Goal: Communication & Community: Answer question/provide support

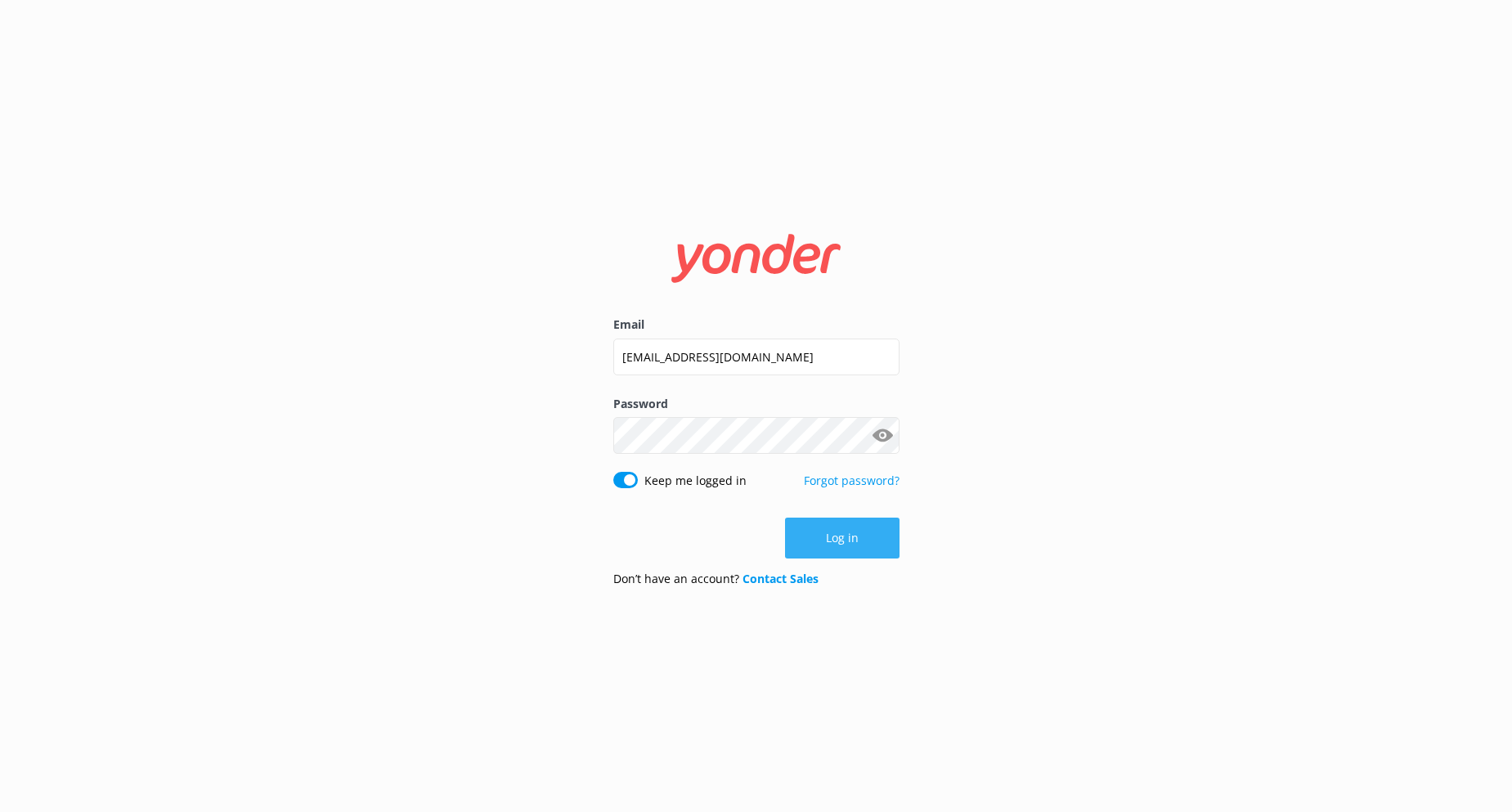
click at [833, 542] on button "Log in" at bounding box center [842, 538] width 114 height 41
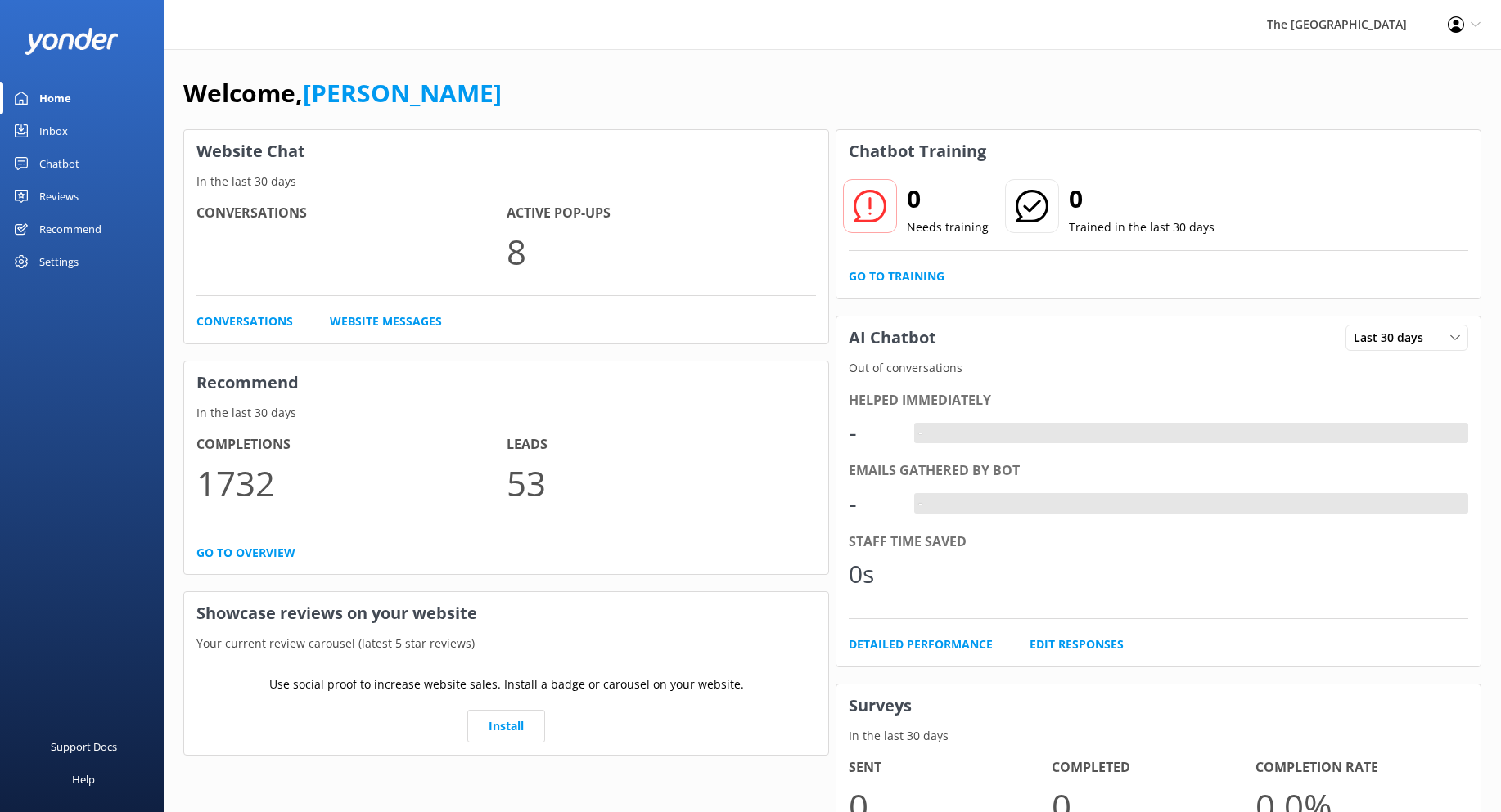
click at [70, 127] on link "Inbox" at bounding box center [82, 131] width 164 height 33
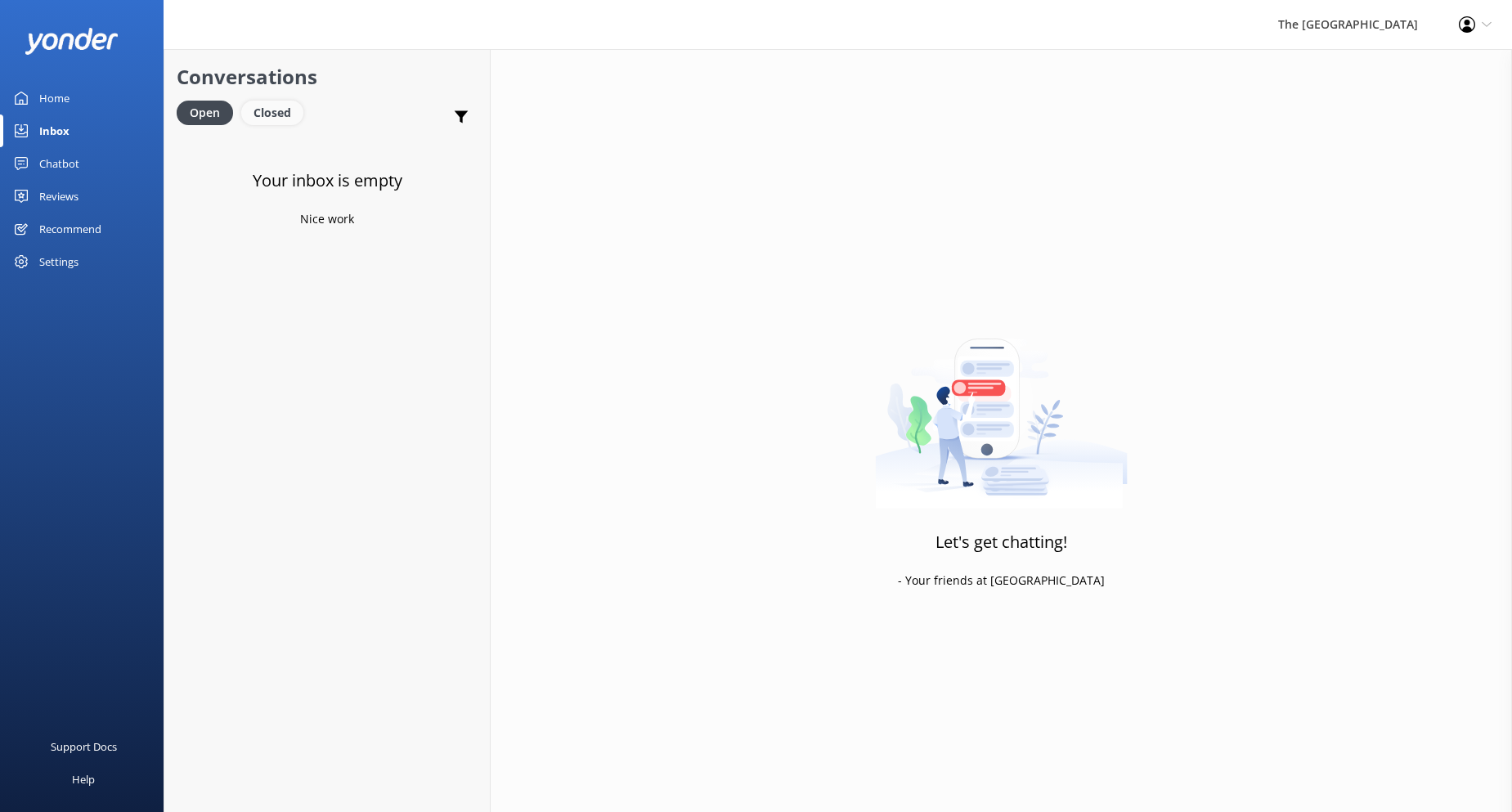
click at [257, 101] on div "Closed" at bounding box center [272, 112] width 62 height 24
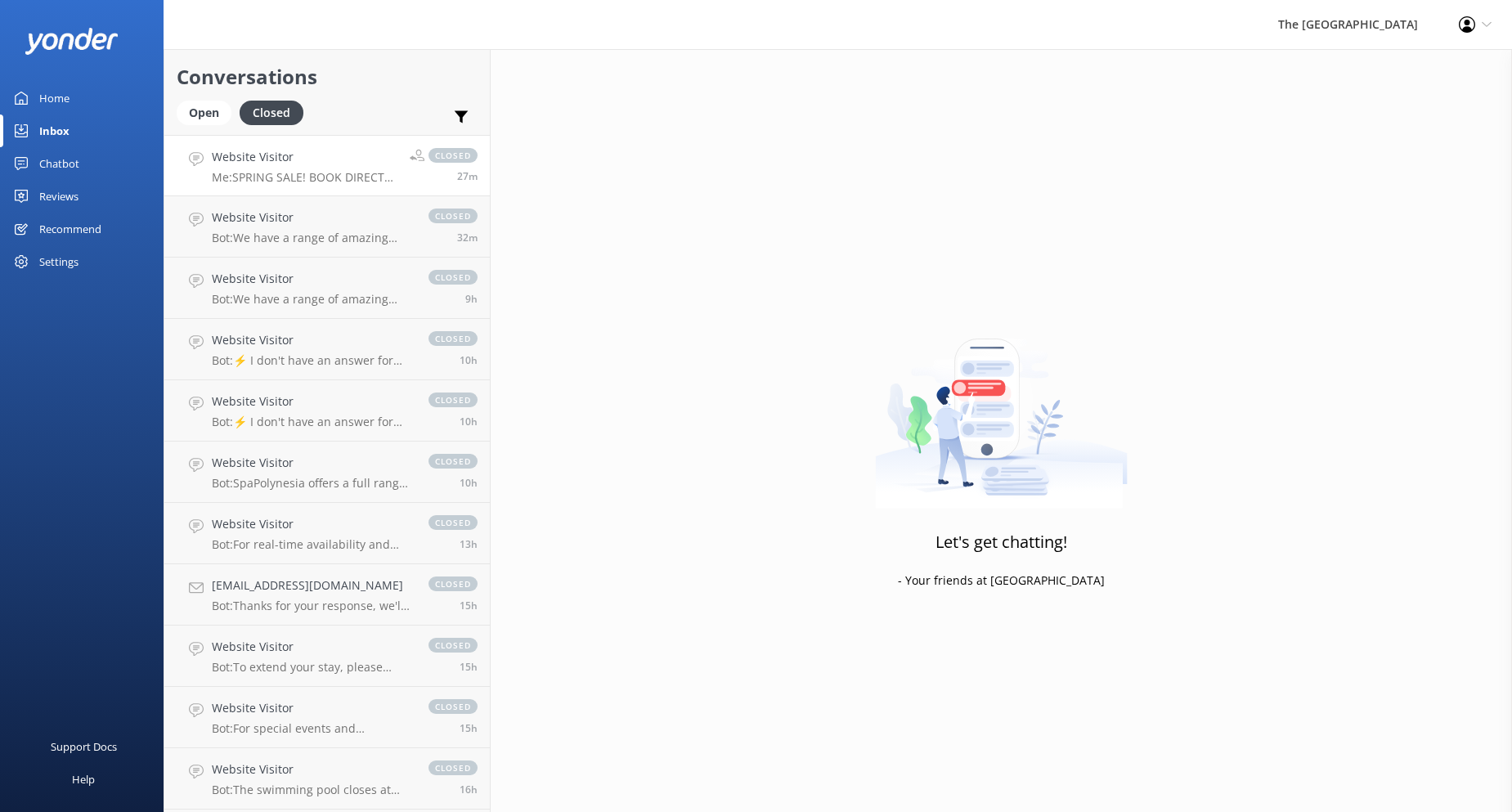
click at [290, 184] on p "Me: SPRING SALE! BOOK DIRECT FOR 30% OFF! 🌟 KIDS + TURTLES = JOY! 💙 💕30% OFF WH…" at bounding box center [305, 177] width 185 height 14
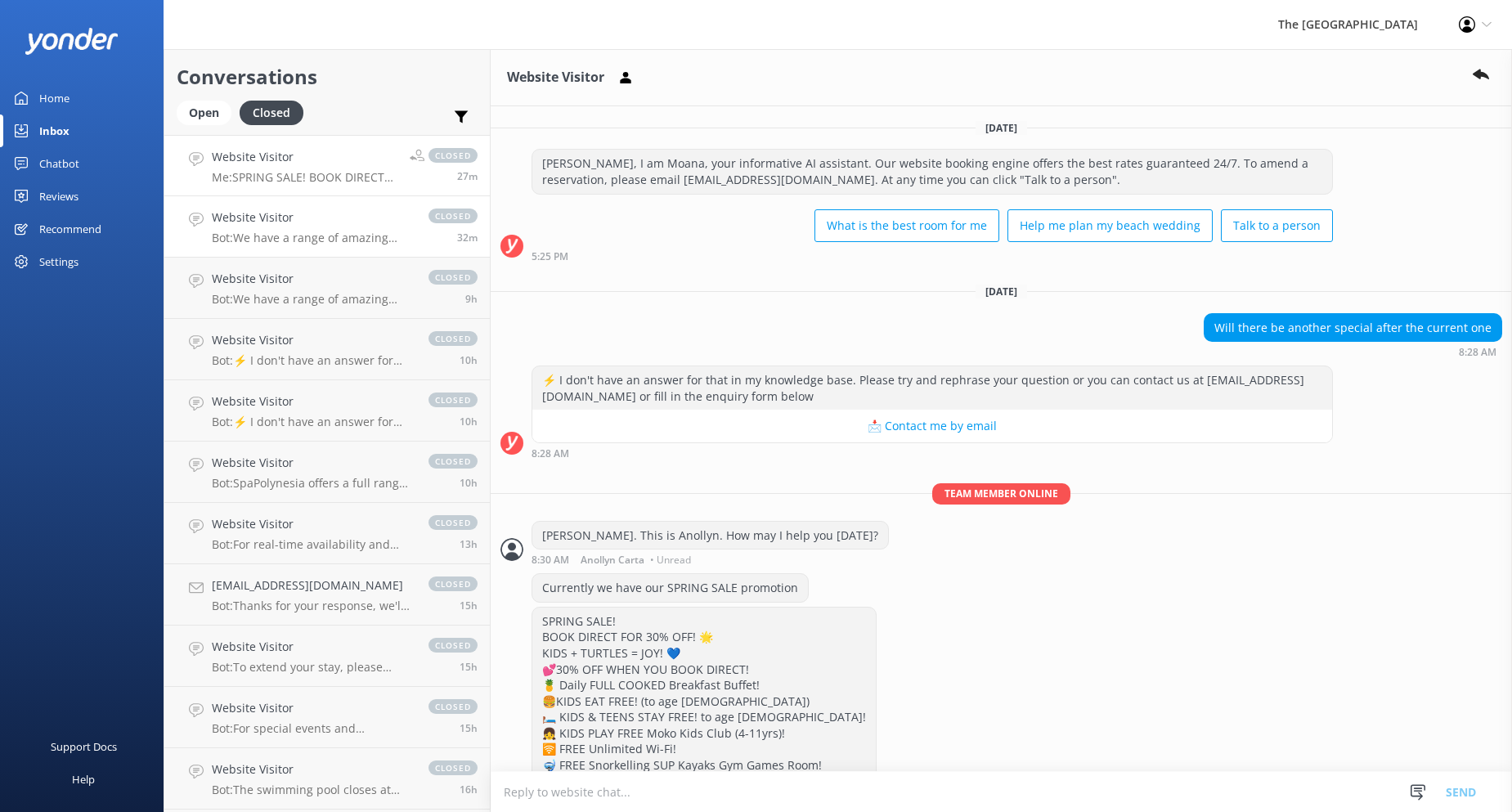
click at [306, 222] on h4 "Website Visitor" at bounding box center [312, 217] width 200 height 18
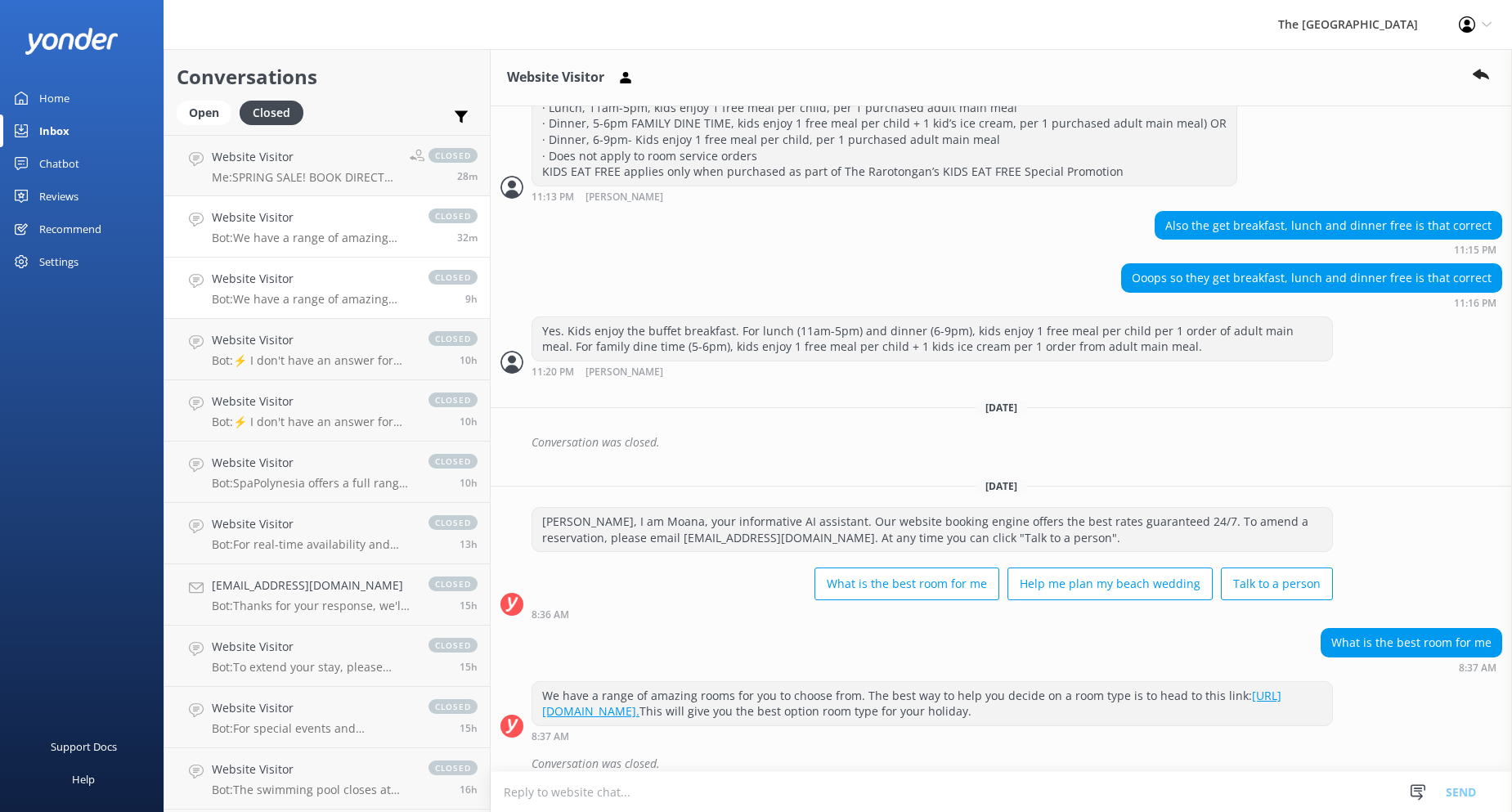
scroll to position [618, 0]
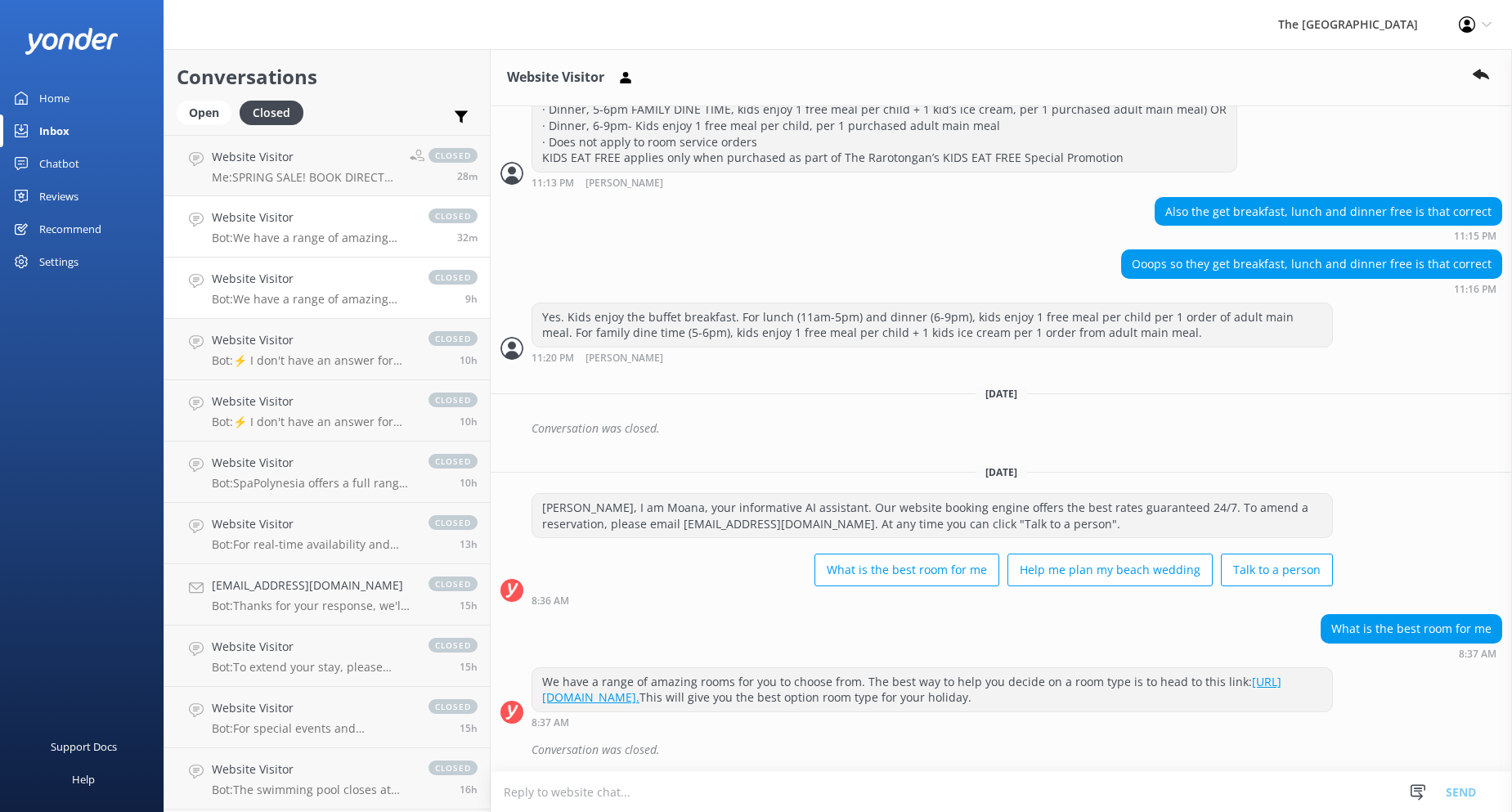
click at [253, 298] on p "Bot: We have a range of amazing rooms for you to choose from. The best way to h…" at bounding box center [312, 299] width 200 height 14
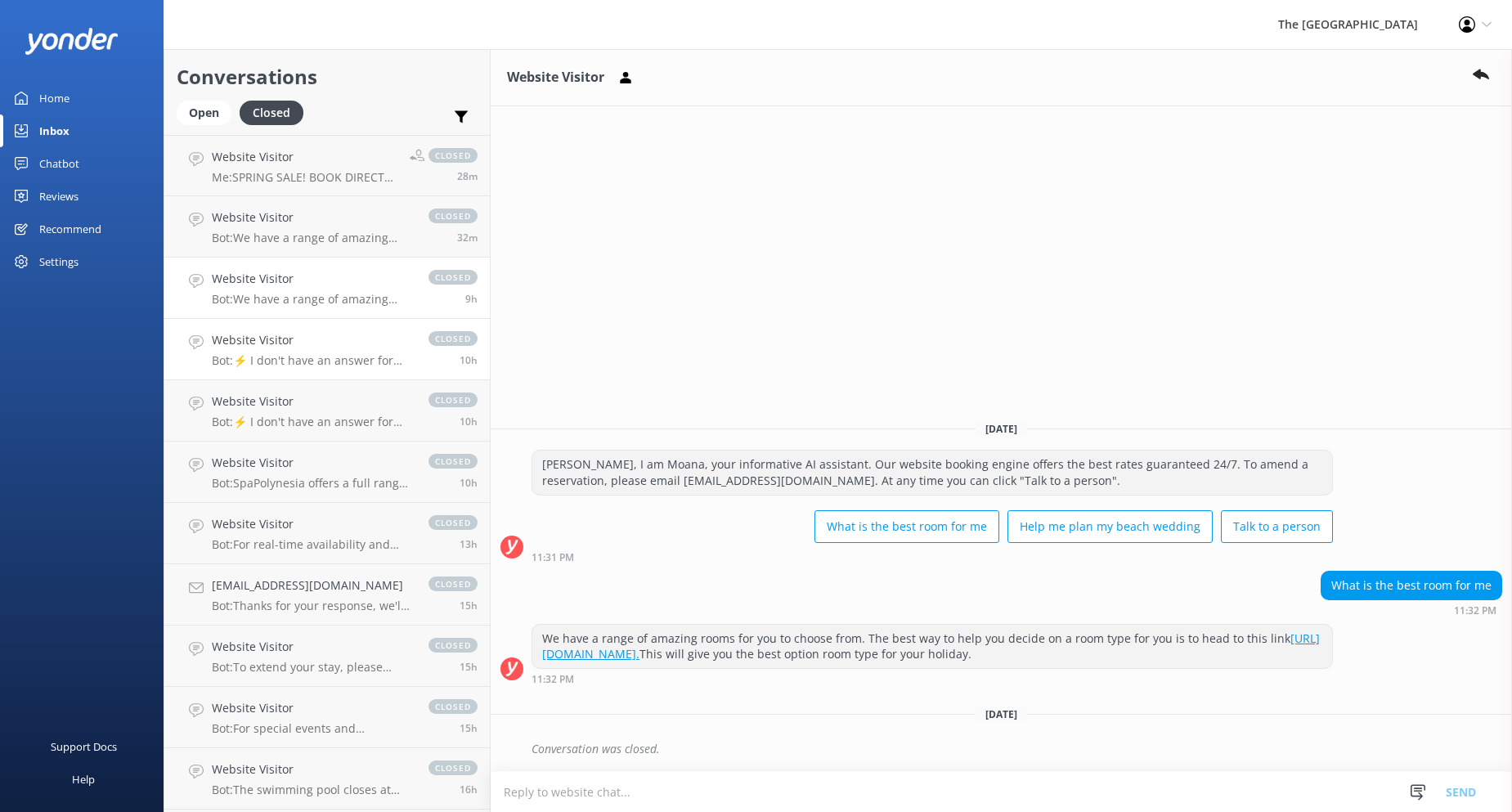
click at [269, 361] on p "Bot: ⚡ I don't have an answer for that in my knowledge base. Please try and rep…" at bounding box center [312, 361] width 200 height 14
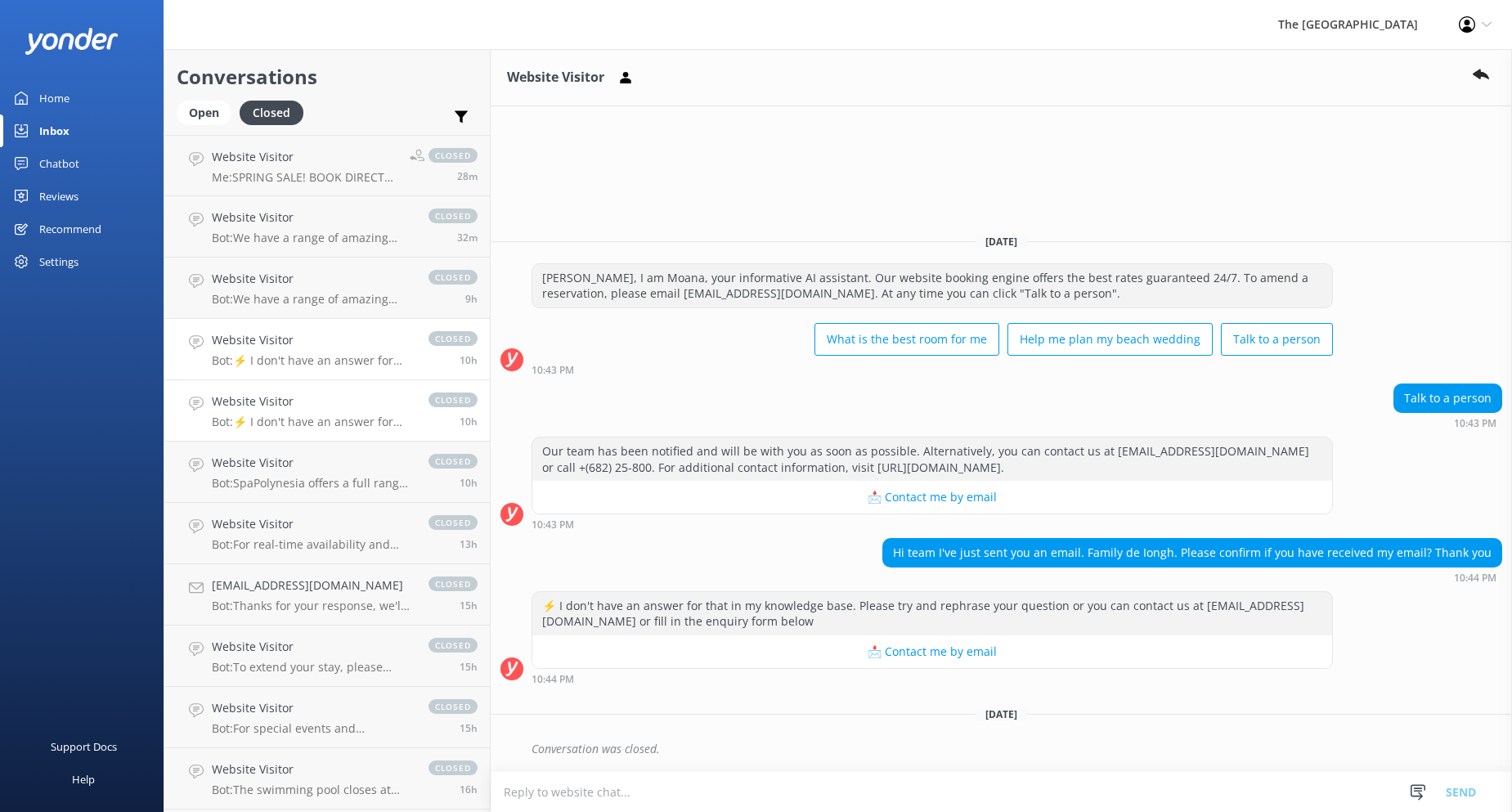
click at [264, 422] on p "Bot: ⚡ I don't have an answer for that in my knowledge base. Please try and rep…" at bounding box center [312, 421] width 200 height 14
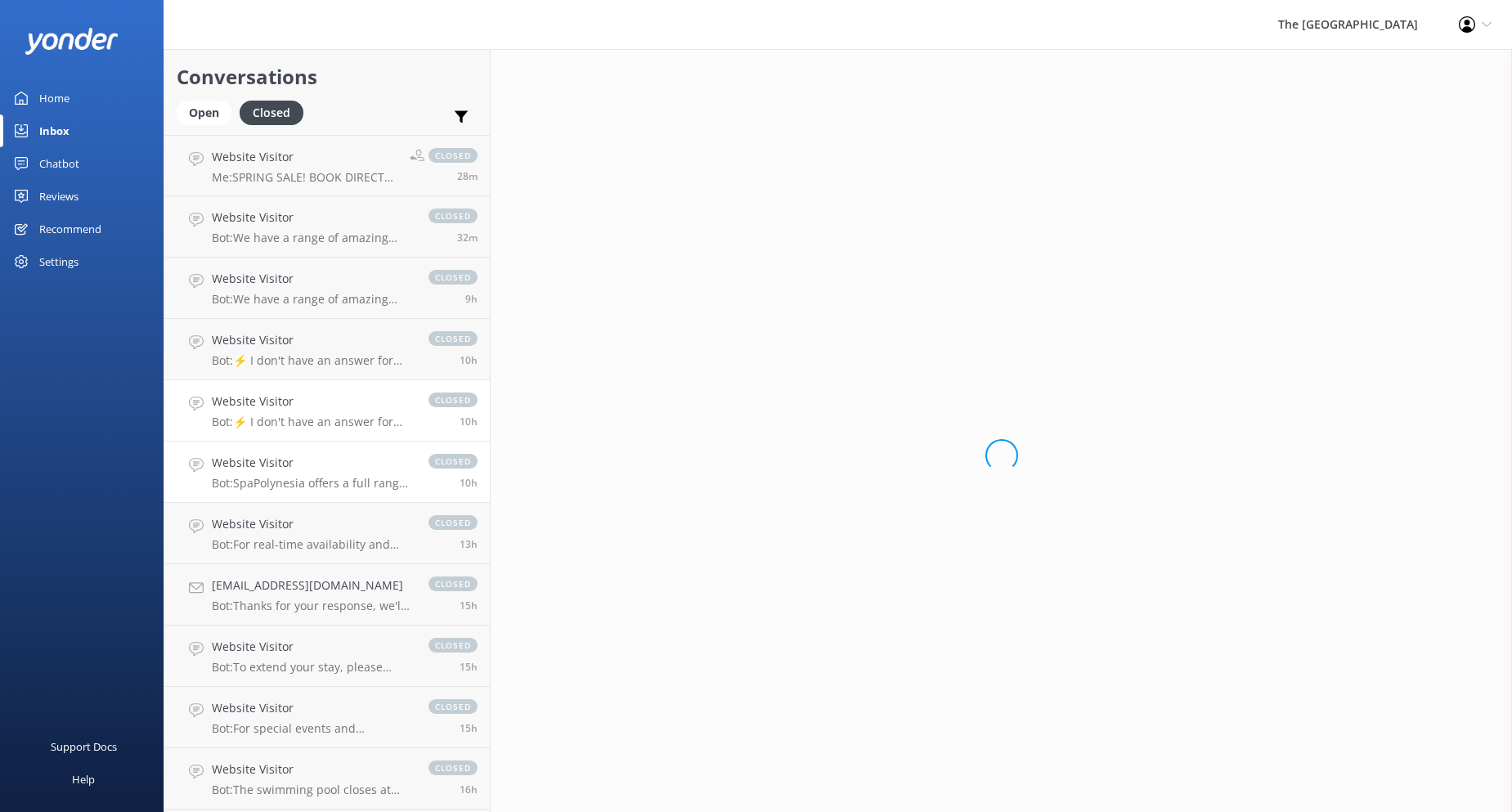
click at [256, 477] on p "Bot: SpaPolynesia offers a full range of spa treatments at [GEOGRAPHIC_DATA]. T…" at bounding box center [312, 483] width 200 height 14
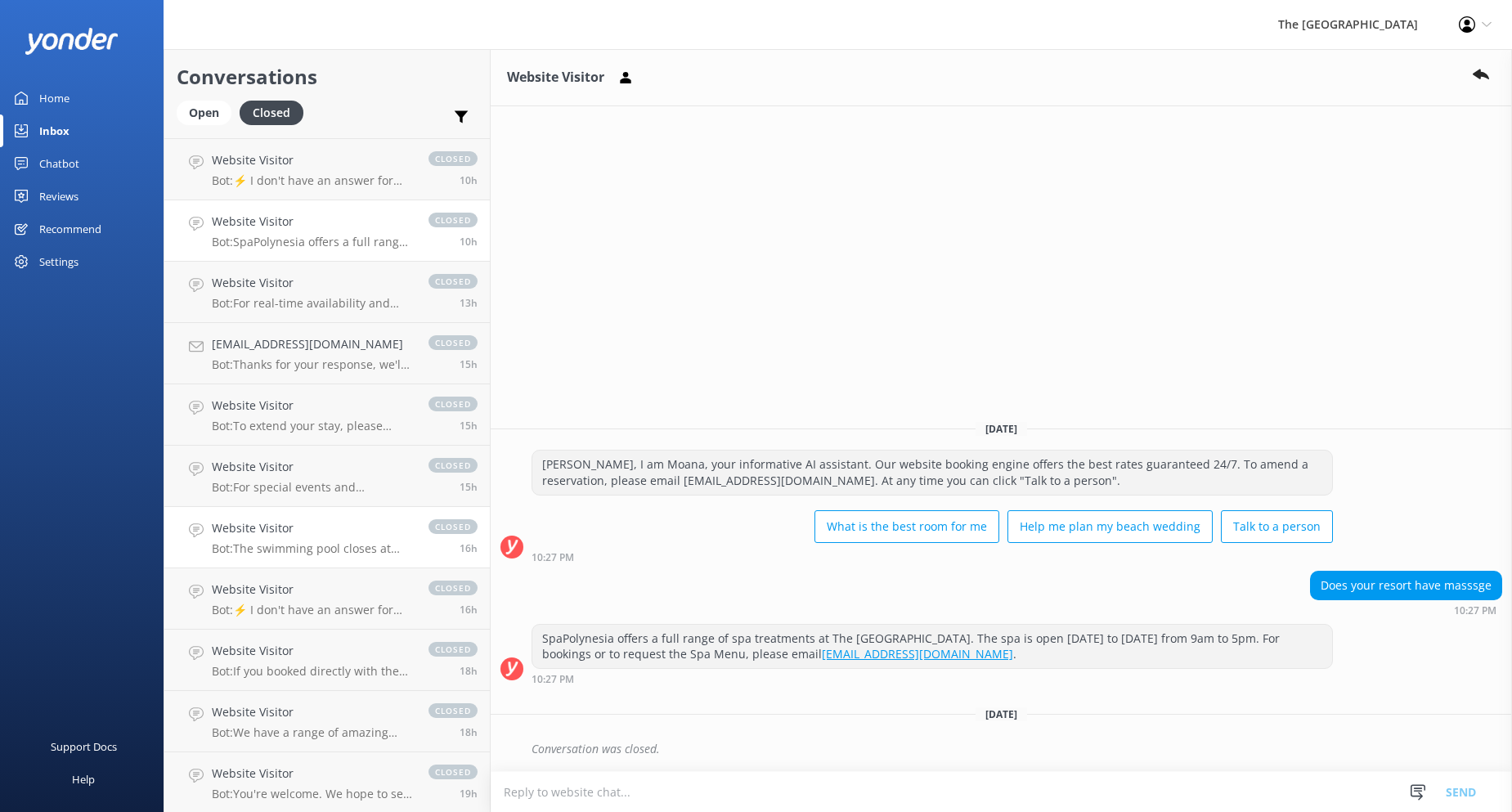
scroll to position [327, 0]
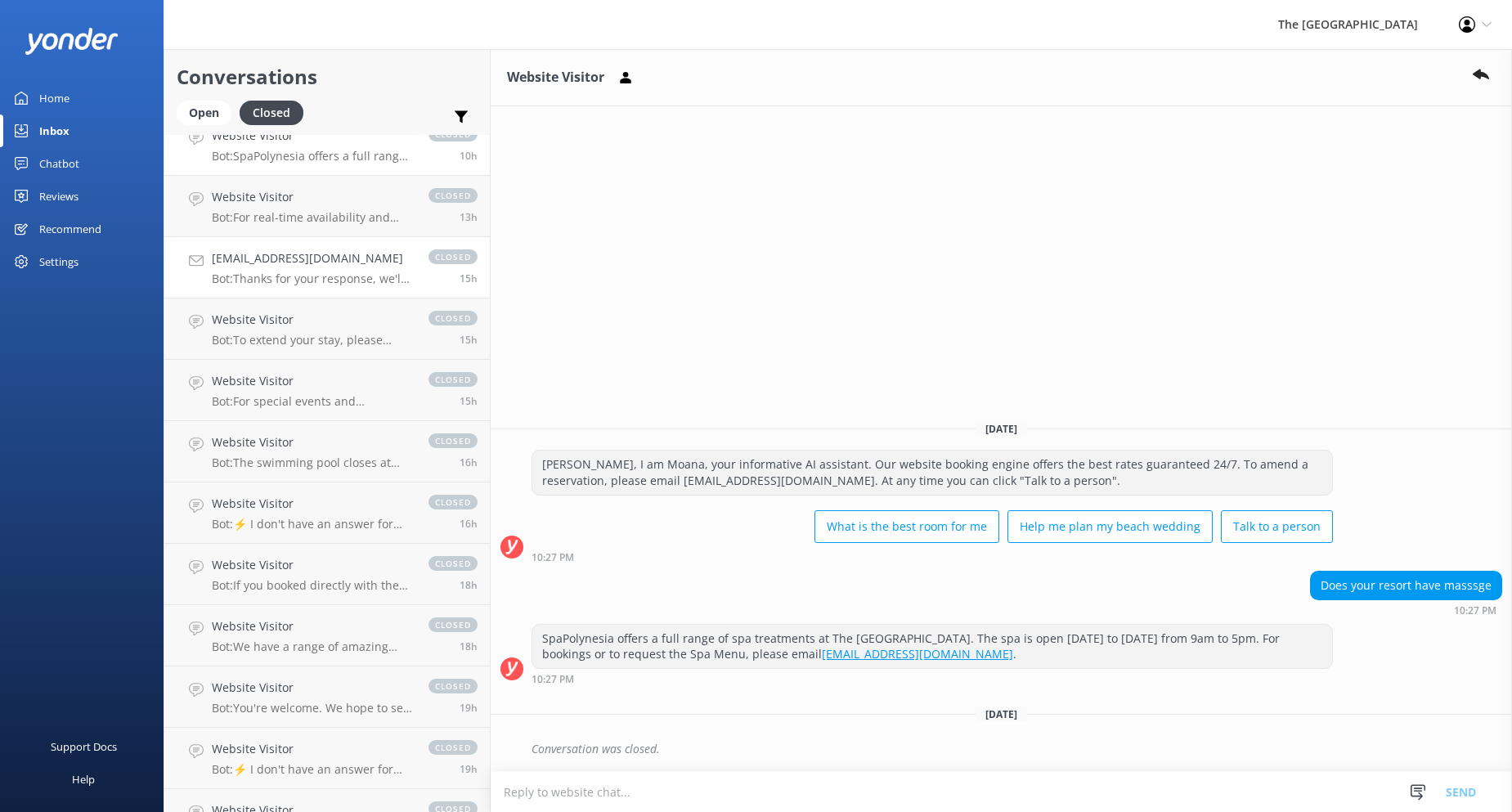
click at [274, 275] on p "Bot: Thanks for your response, we'll get back to you as soon as we can during o…" at bounding box center [312, 278] width 200 height 14
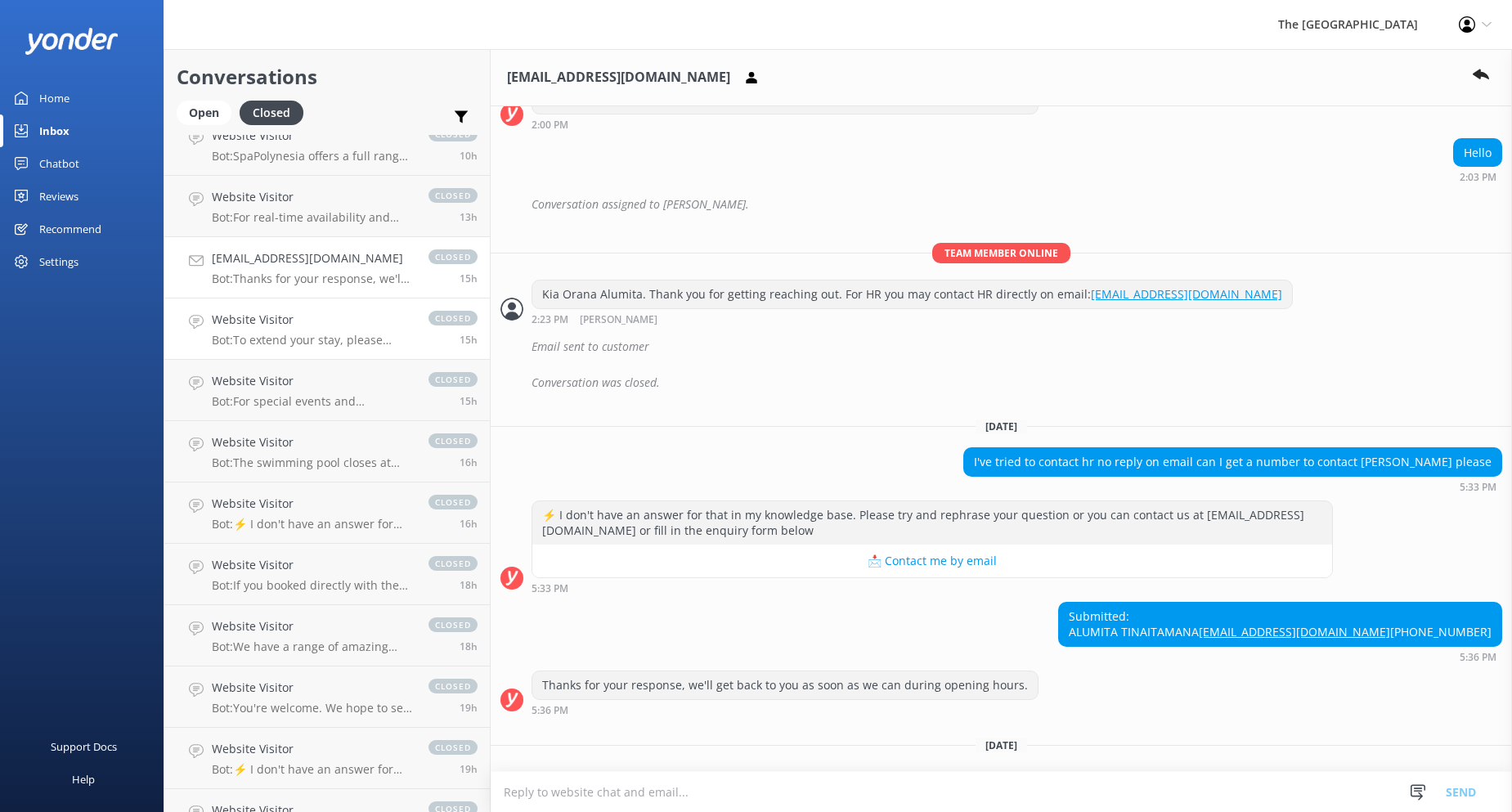
scroll to position [660, 0]
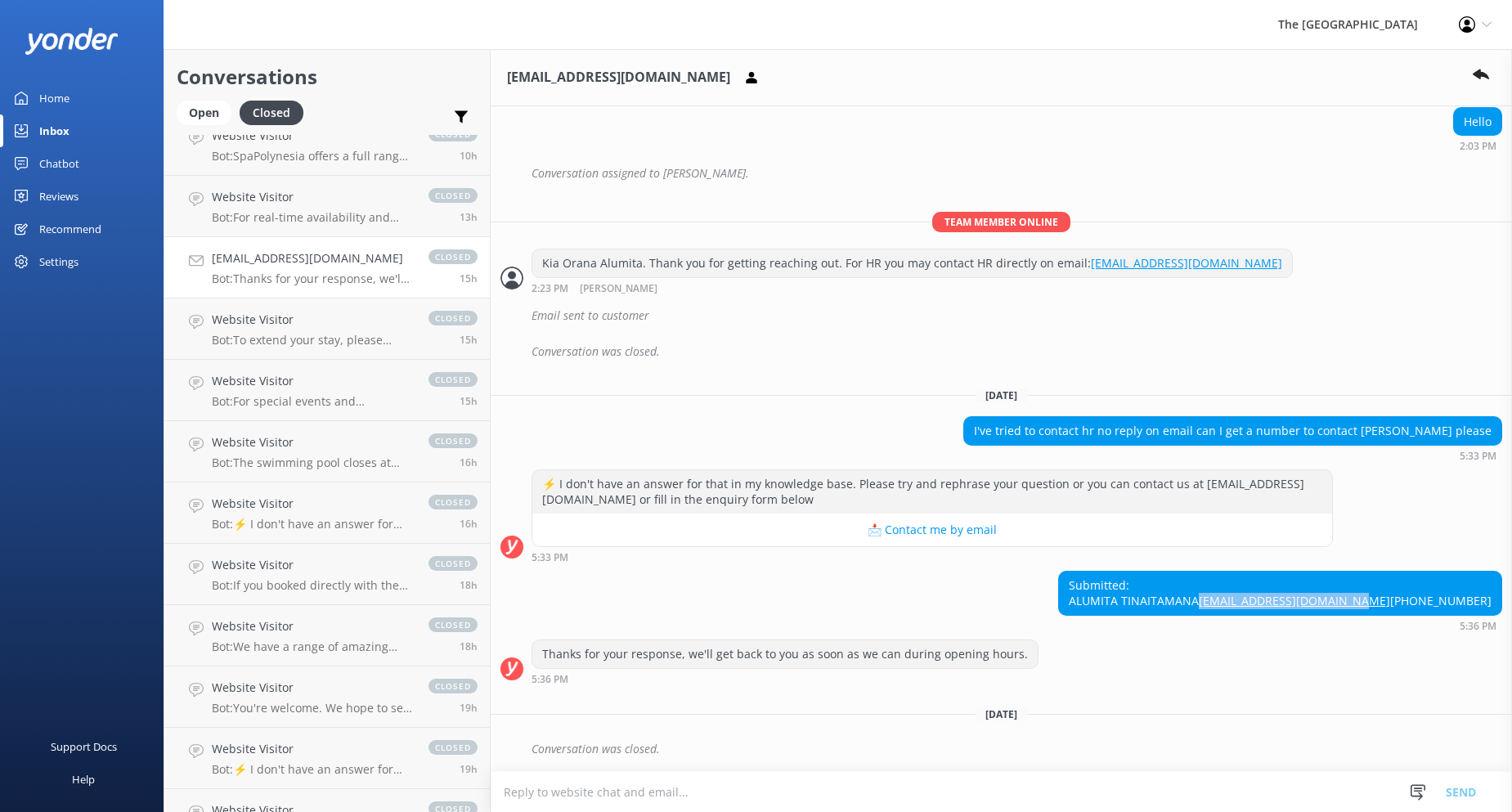
drag, startPoint x: 1319, startPoint y: 585, endPoint x: 1483, endPoint y: 588, distance: 164.0
click at [1483, 588] on div "Submitted: ALUMITA TINAITAMANA [EMAIL_ADDRESS][DOMAIN_NAME] [PHONE_NUMBER]" at bounding box center [1280, 593] width 442 height 43
copy link "[EMAIL_ADDRESS][DOMAIN_NAME]"
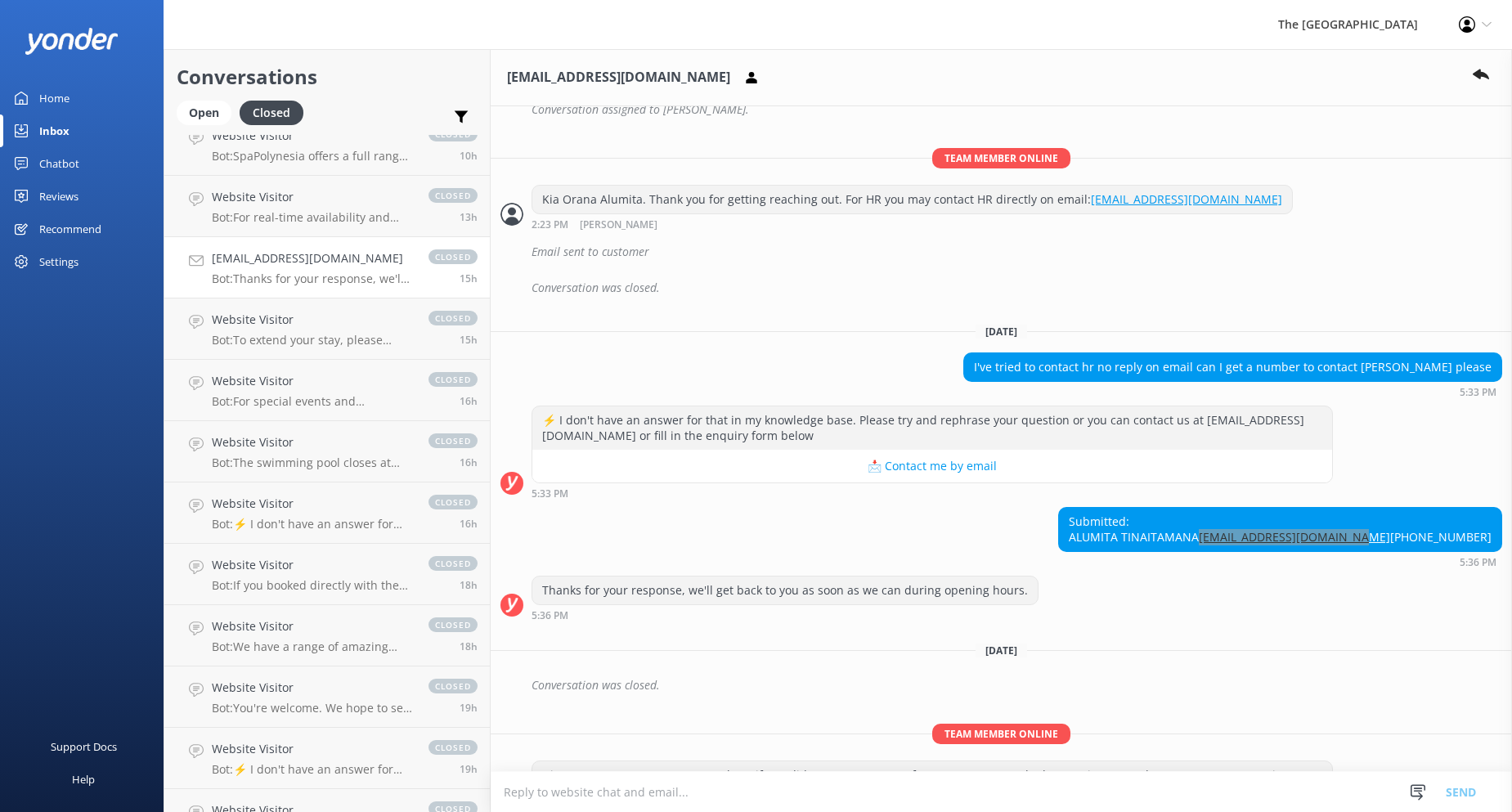
scroll to position [817, 0]
